Goal: Find specific page/section: Find specific page/section

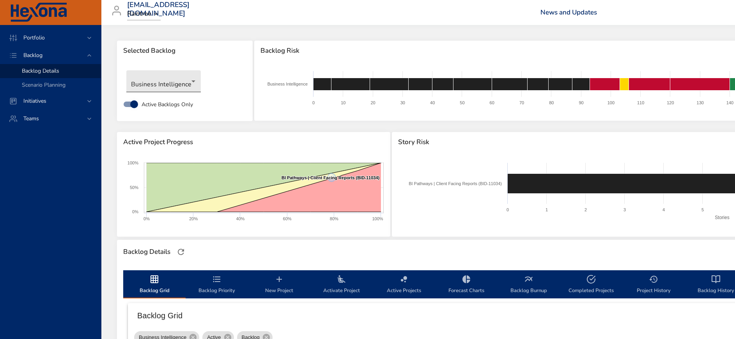
click at [187, 87] on body "Portfolio Backlog Backlog Details Scenario Planning Initiatives Teams tanel.koo…" at bounding box center [367, 169] width 735 height 339
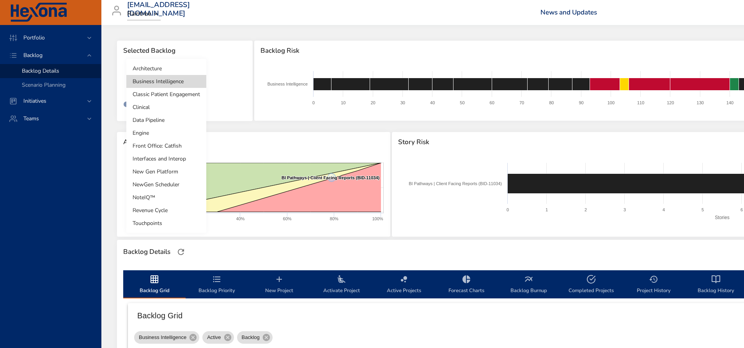
click at [181, 118] on li "Data Pipeline" at bounding box center [166, 120] width 80 height 13
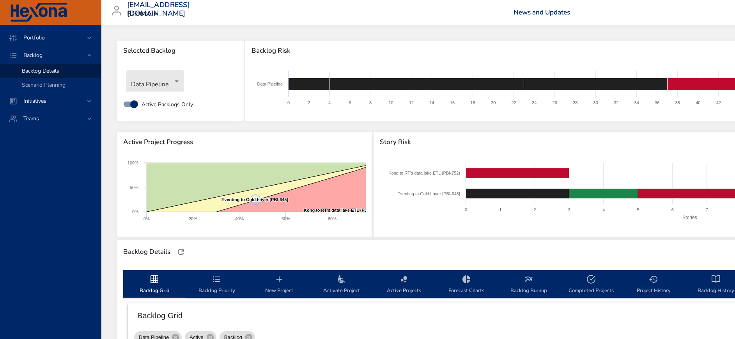
click at [37, 222] on div "Portfolio Backlog Backlog Details Scenario Planning Initiatives Teams" at bounding box center [50, 182] width 101 height 314
click at [67, 197] on div "Portfolio Backlog Backlog Details Scenario Planning Initiatives Teams" at bounding box center [50, 182] width 101 height 314
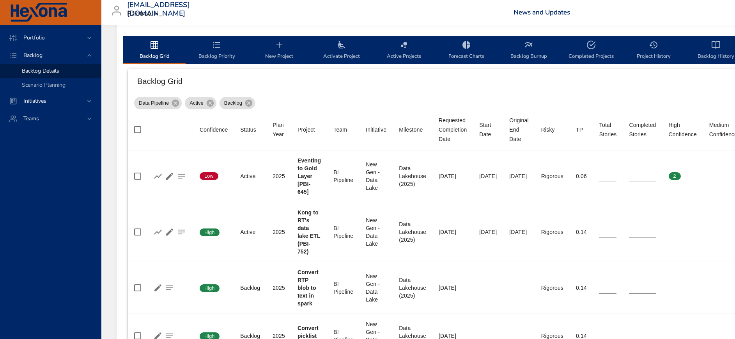
scroll to position [293, 0]
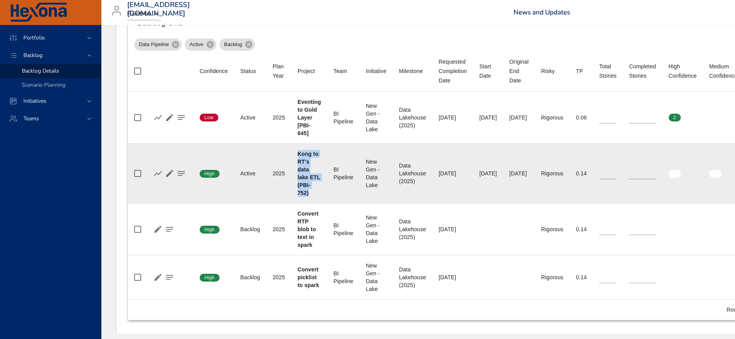
drag, startPoint x: 299, startPoint y: 151, endPoint x: 310, endPoint y: 195, distance: 45.6
click at [310, 195] on div "Kong to RT's data lake ETL (PBI-752)" at bounding box center [309, 173] width 23 height 47
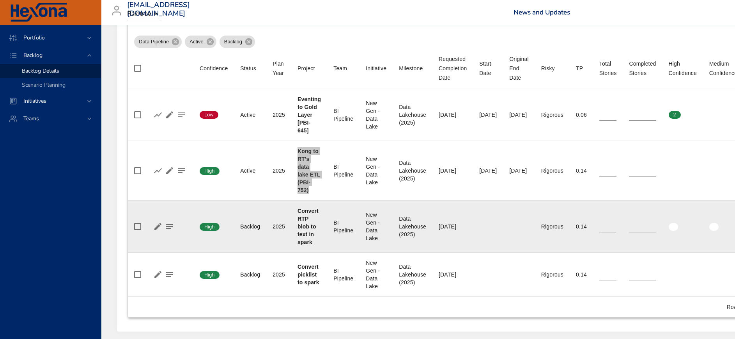
scroll to position [270, 0]
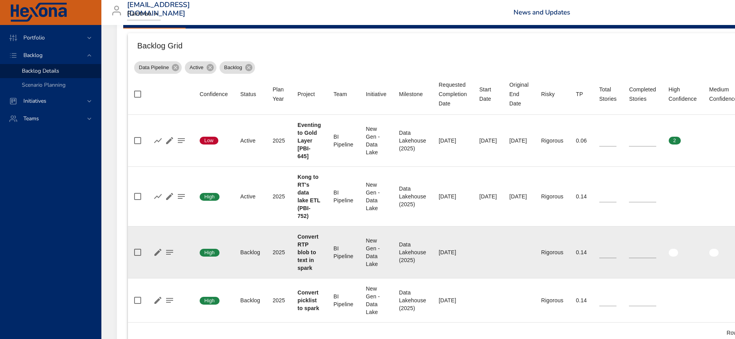
click at [312, 255] on div "Convert RTP blob to text in spark" at bounding box center [309, 251] width 23 height 39
drag, startPoint x: 298, startPoint y: 236, endPoint x: 312, endPoint y: 266, distance: 33.0
click at [312, 266] on td "Project Convert RTP blob to text in spark" at bounding box center [309, 252] width 36 height 52
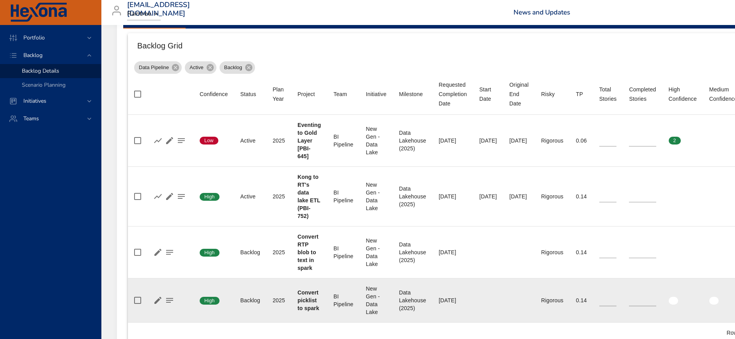
drag, startPoint x: 312, startPoint y: 266, endPoint x: 307, endPoint y: 294, distance: 28.5
click at [307, 294] on b "Convert picklist to spark" at bounding box center [309, 300] width 22 height 22
drag, startPoint x: 297, startPoint y: 291, endPoint x: 316, endPoint y: 309, distance: 26.2
click at [316, 309] on td "Project Convert picklist to spark" at bounding box center [309, 300] width 36 height 44
drag, startPoint x: 316, startPoint y: 309, endPoint x: 314, endPoint y: 304, distance: 4.9
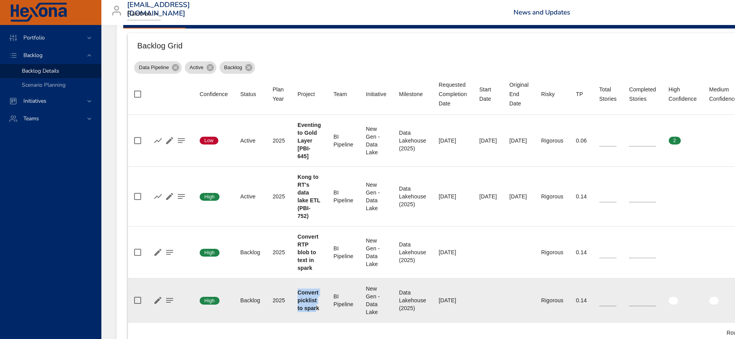
click at [314, 304] on div "Convert picklist to spark" at bounding box center [309, 299] width 23 height 23
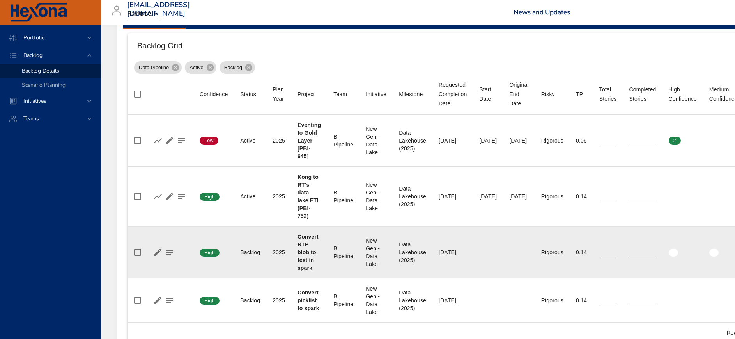
click at [310, 263] on b "Convert RTP blob to text in spark" at bounding box center [308, 251] width 21 height 37
drag, startPoint x: 298, startPoint y: 235, endPoint x: 315, endPoint y: 265, distance: 34.6
click at [315, 265] on td "Project Convert RTP blob to text in spark" at bounding box center [309, 252] width 36 height 52
drag, startPoint x: 315, startPoint y: 265, endPoint x: 309, endPoint y: 261, distance: 7.2
click at [309, 261] on b "Convert RTP blob to text in spark" at bounding box center [308, 251] width 21 height 37
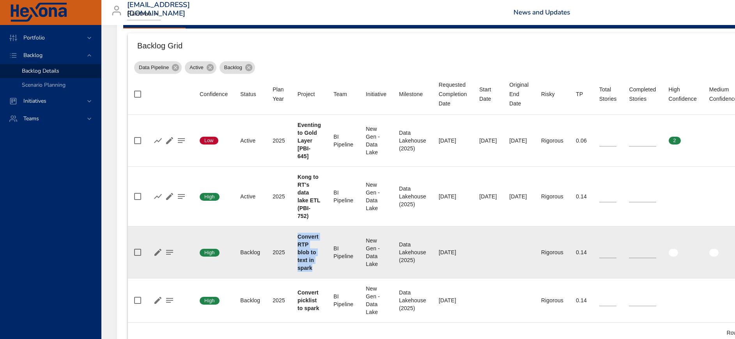
click at [307, 245] on b "Convert RTP blob to text in spark" at bounding box center [308, 251] width 21 height 37
drag, startPoint x: 298, startPoint y: 237, endPoint x: 311, endPoint y: 265, distance: 31.2
click at [311, 265] on b "Convert RTP blob to text in spark" at bounding box center [308, 251] width 21 height 37
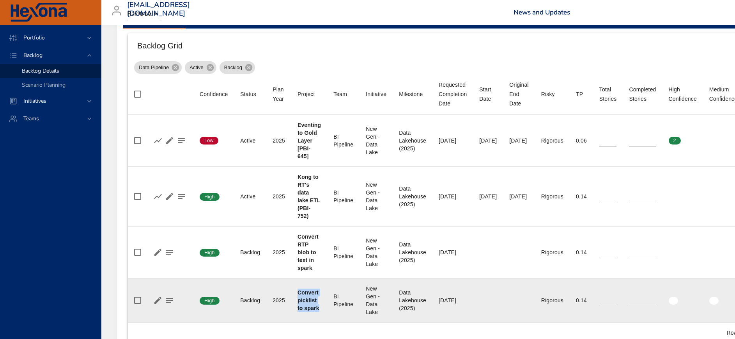
drag, startPoint x: 311, startPoint y: 265, endPoint x: 317, endPoint y: 310, distance: 45.2
click at [317, 310] on td "Project Convert picklist to spark" at bounding box center [309, 300] width 36 height 44
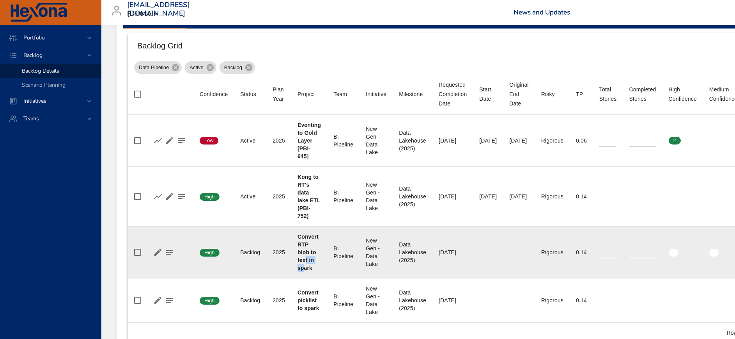
drag, startPoint x: 317, startPoint y: 310, endPoint x: 305, endPoint y: 264, distance: 47.6
click at [305, 264] on div "Convert RTP blob to text in spark" at bounding box center [309, 251] width 23 height 39
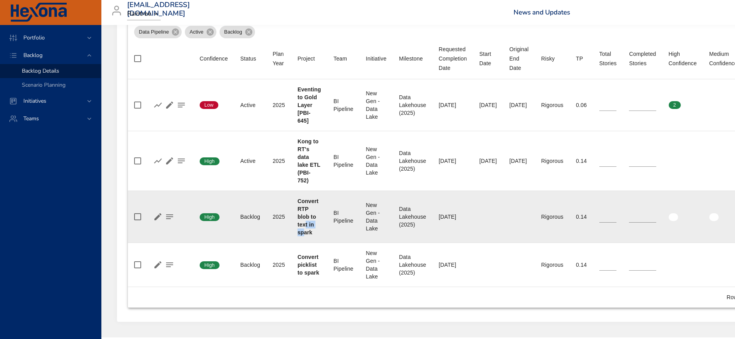
scroll to position [328, 0]
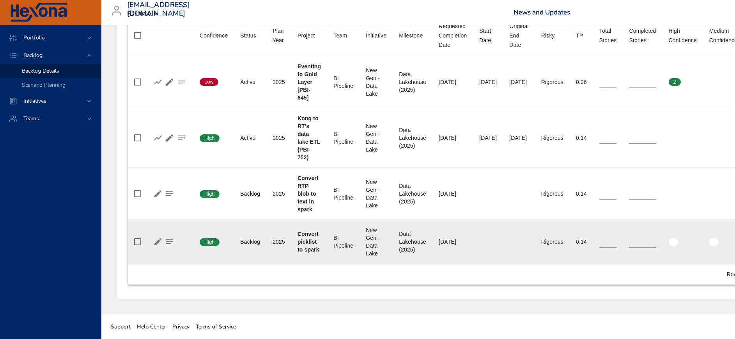
click at [307, 223] on td "Project Convert picklist to spark" at bounding box center [309, 242] width 36 height 44
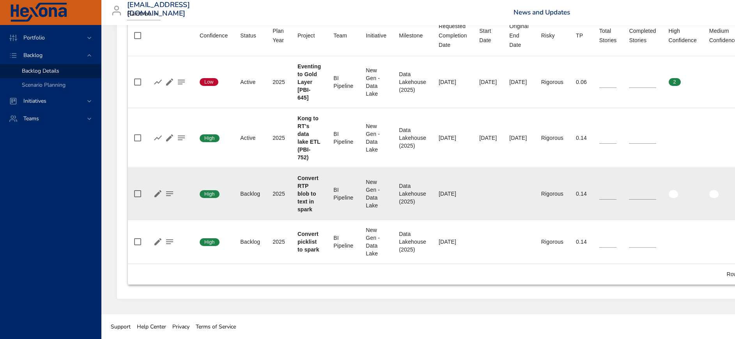
click at [307, 201] on b "Convert RTP blob to text in spark" at bounding box center [308, 193] width 21 height 37
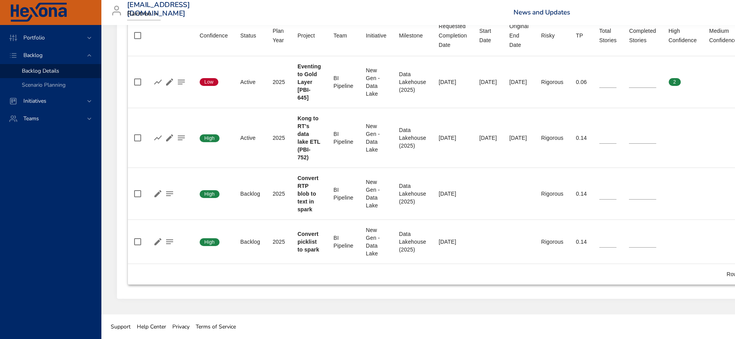
click at [146, 322] on link "Help Center" at bounding box center [151, 326] width 35 height 18
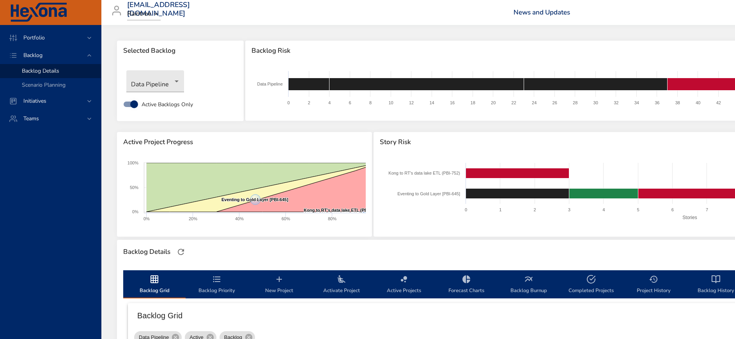
click at [87, 183] on div "Portfolio Backlog Backlog Details Scenario Planning Initiatives Teams" at bounding box center [50, 182] width 101 height 314
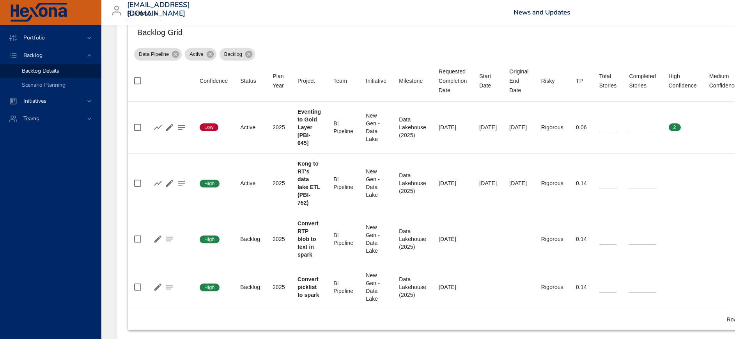
scroll to position [277, 0]
